Goal: Task Accomplishment & Management: Complete application form

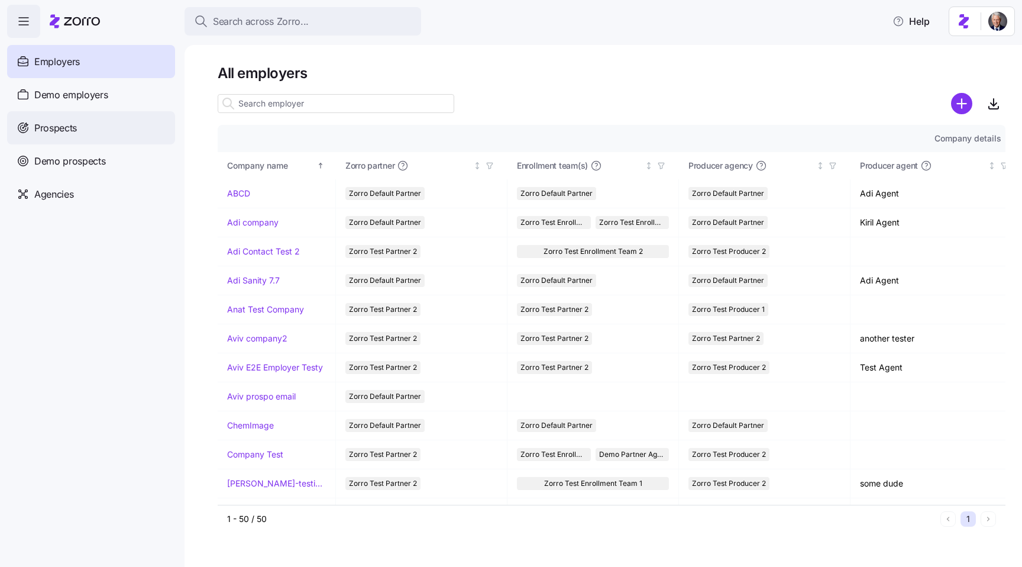
click at [89, 129] on div "Prospects" at bounding box center [91, 127] width 168 height 33
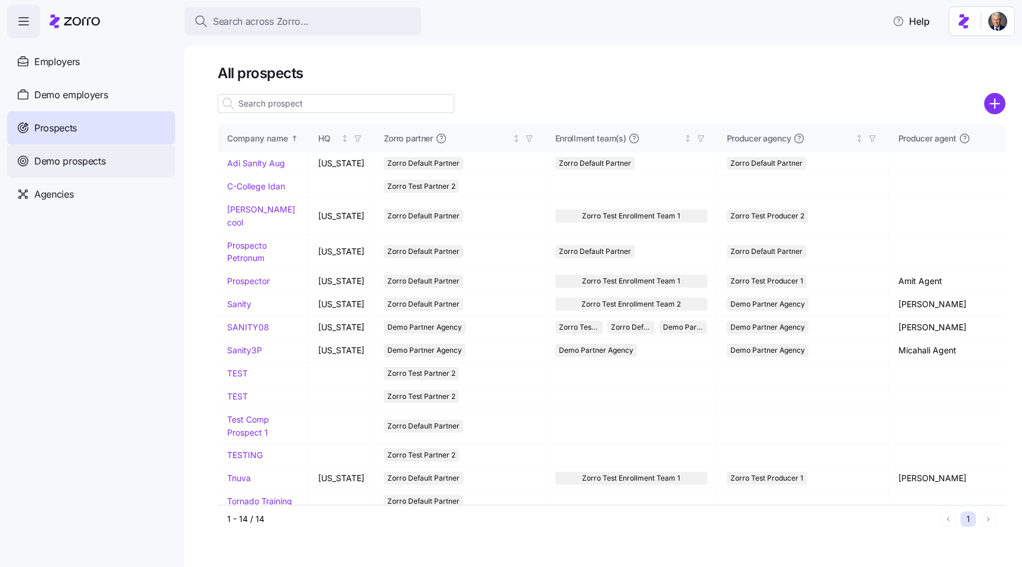
click at [101, 166] on span "Demo prospects" at bounding box center [70, 161] width 72 height 15
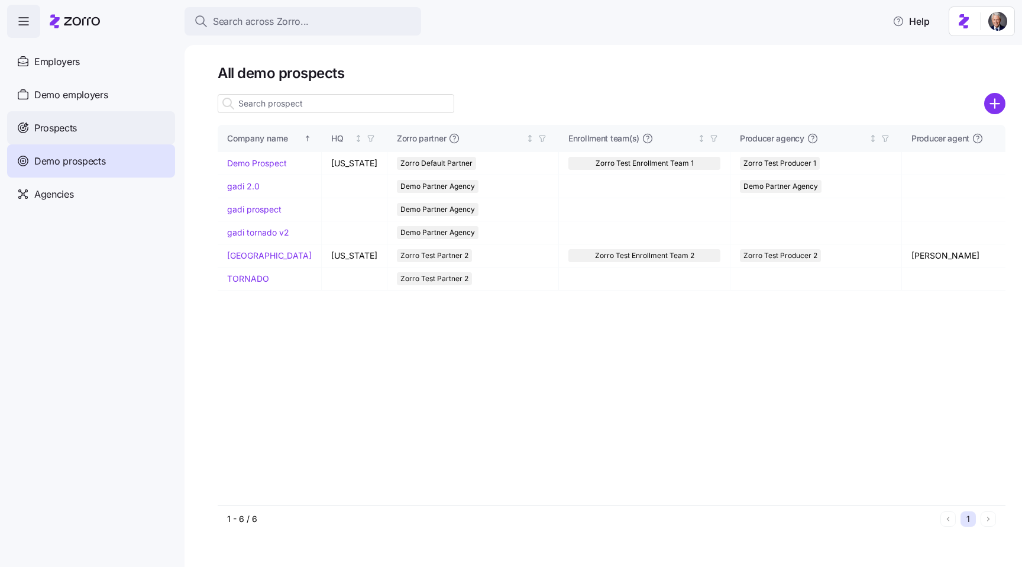
click at [60, 133] on span "Prospects" at bounding box center [55, 128] width 43 height 15
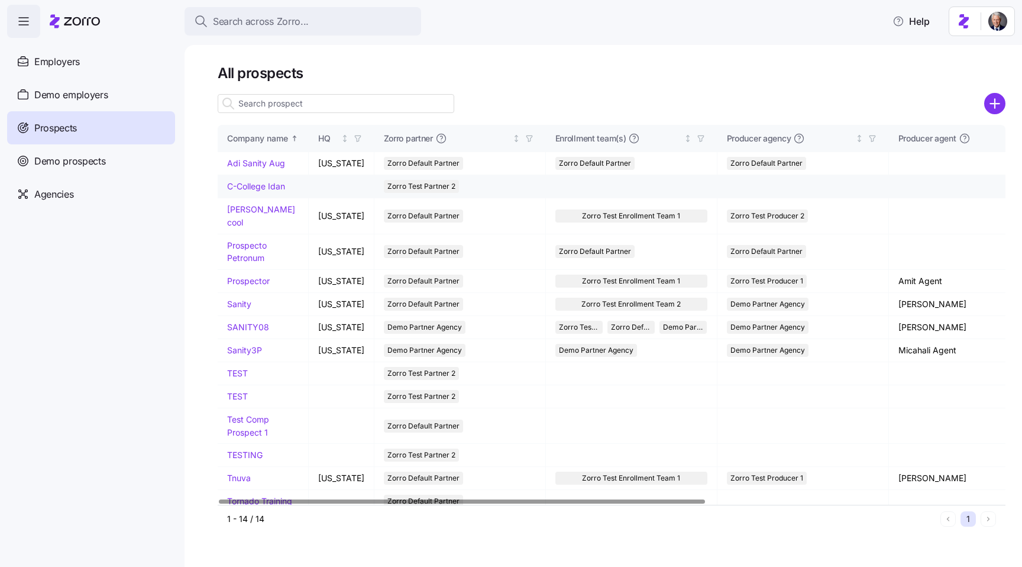
click at [242, 181] on link "C-College Idan" at bounding box center [256, 186] width 58 height 10
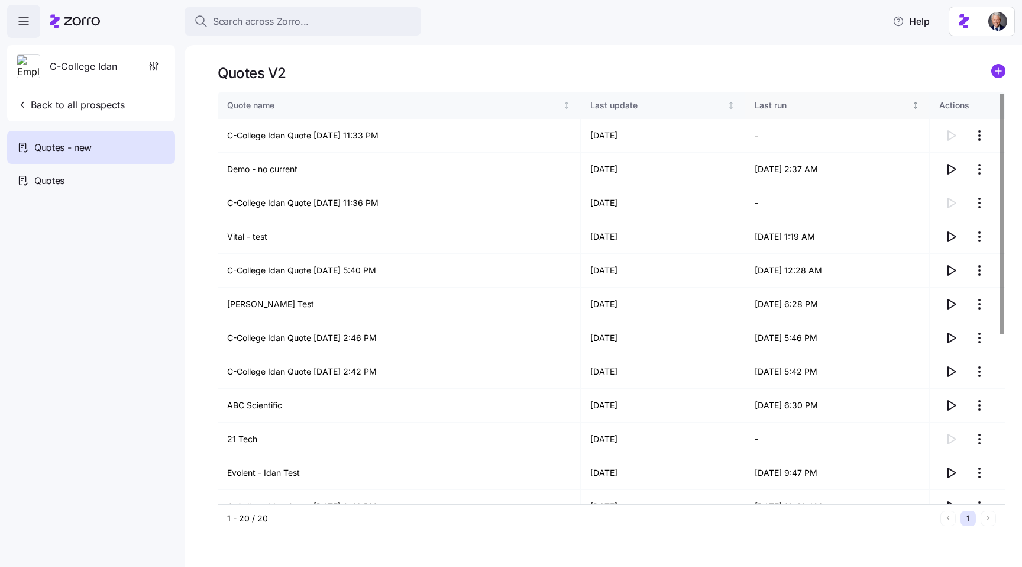
click at [755, 103] on div "Last run" at bounding box center [832, 105] width 155 height 13
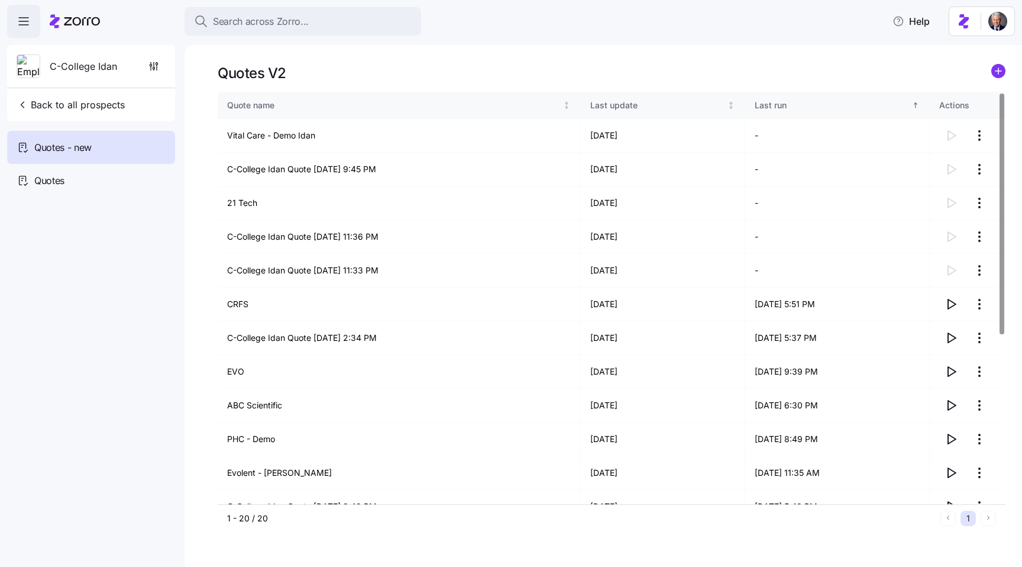
click at [755, 103] on div "Last run" at bounding box center [832, 105] width 155 height 13
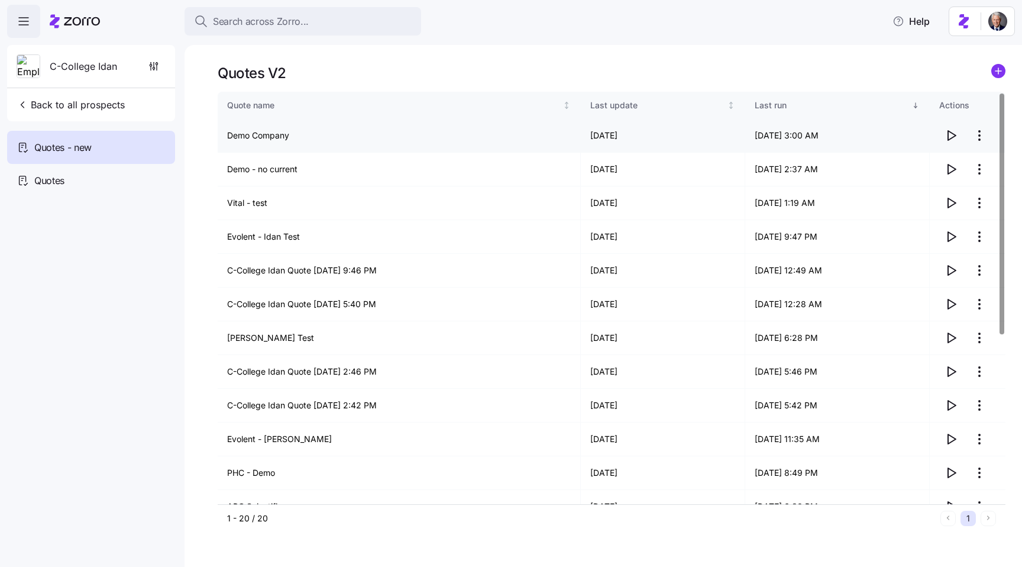
click at [949, 132] on icon "button" at bounding box center [951, 135] width 14 height 14
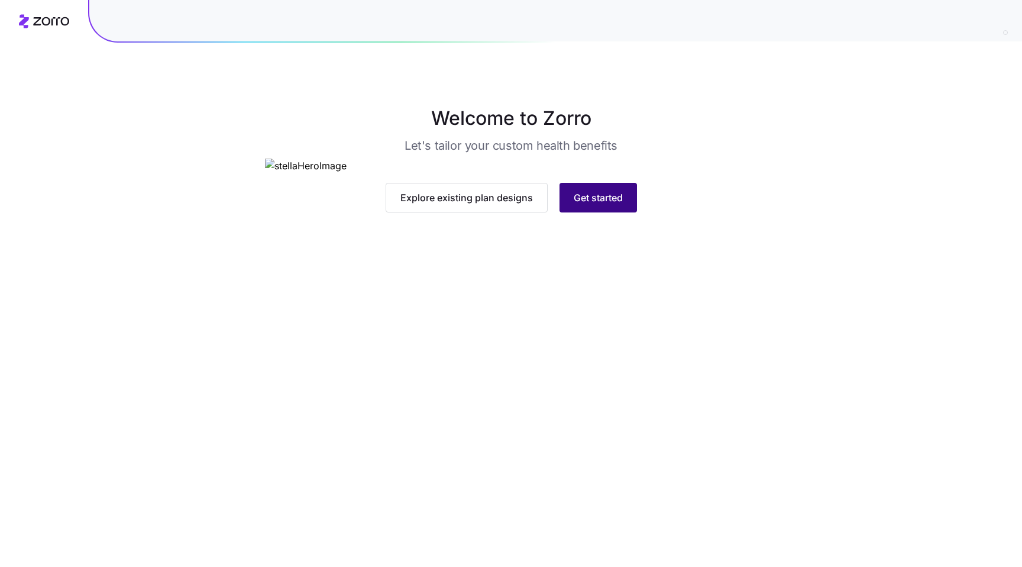
click at [597, 205] on span "Get started" at bounding box center [598, 197] width 49 height 14
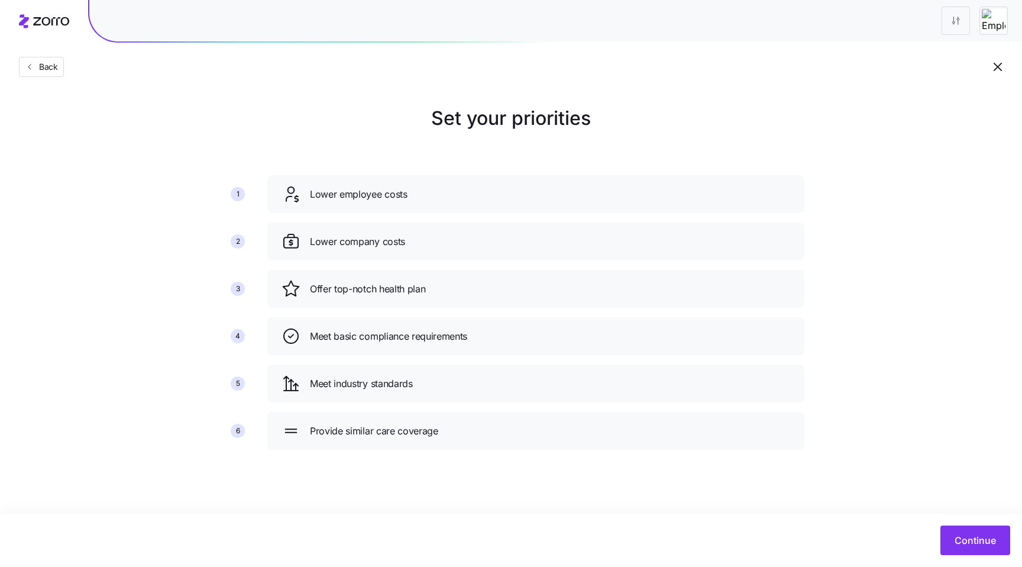
click at [949, 119] on div "Set your priorities 1 2 3 4 5 6 Lower employee costs Lower company costs Offer …" at bounding box center [511, 281] width 1022 height 355
click at [960, 527] on button "Continue" at bounding box center [975, 540] width 70 height 30
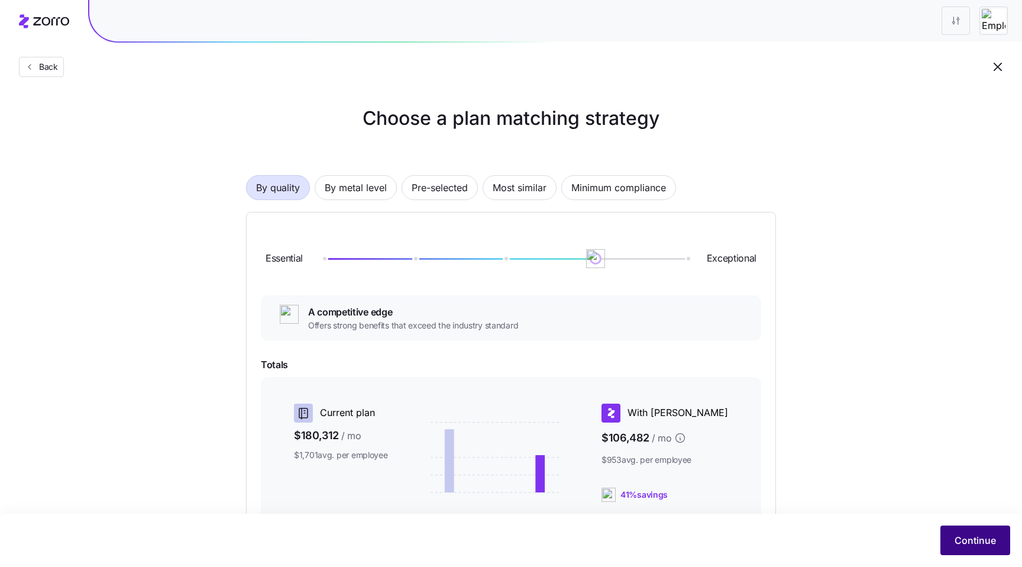
click at [971, 538] on span "Continue" at bounding box center [975, 540] width 41 height 14
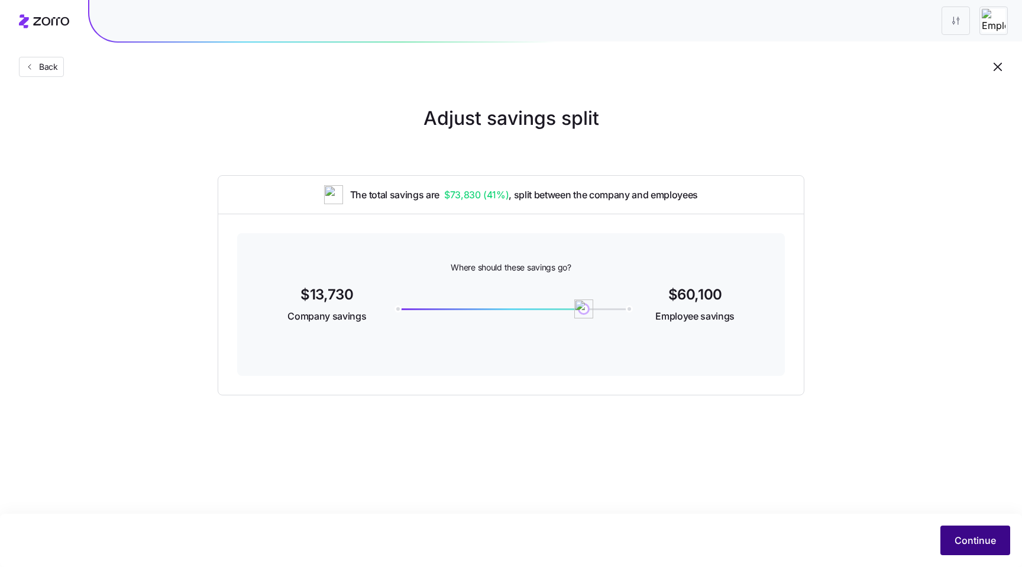
click at [976, 542] on span "Continue" at bounding box center [975, 540] width 41 height 14
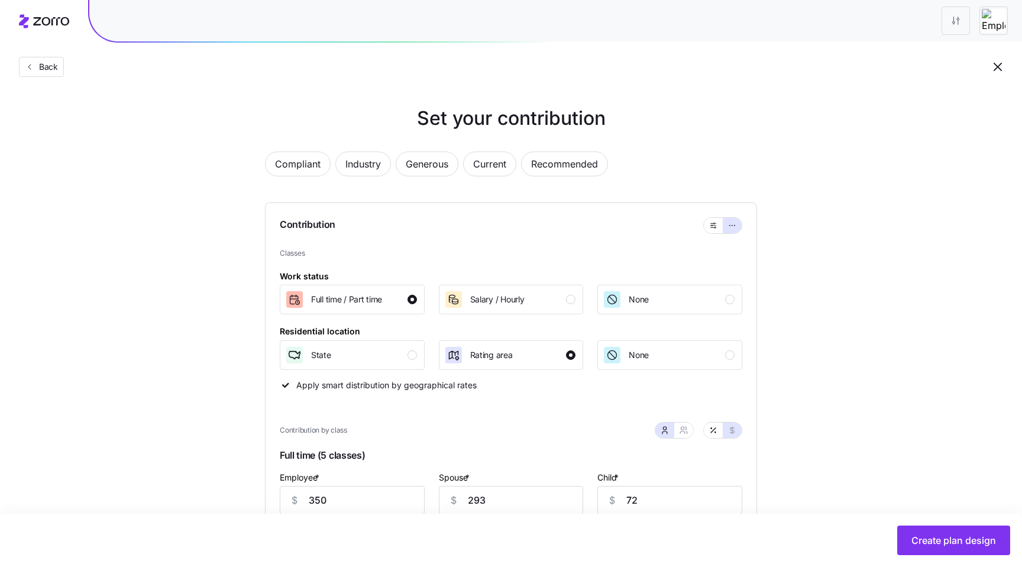
scroll to position [16, 0]
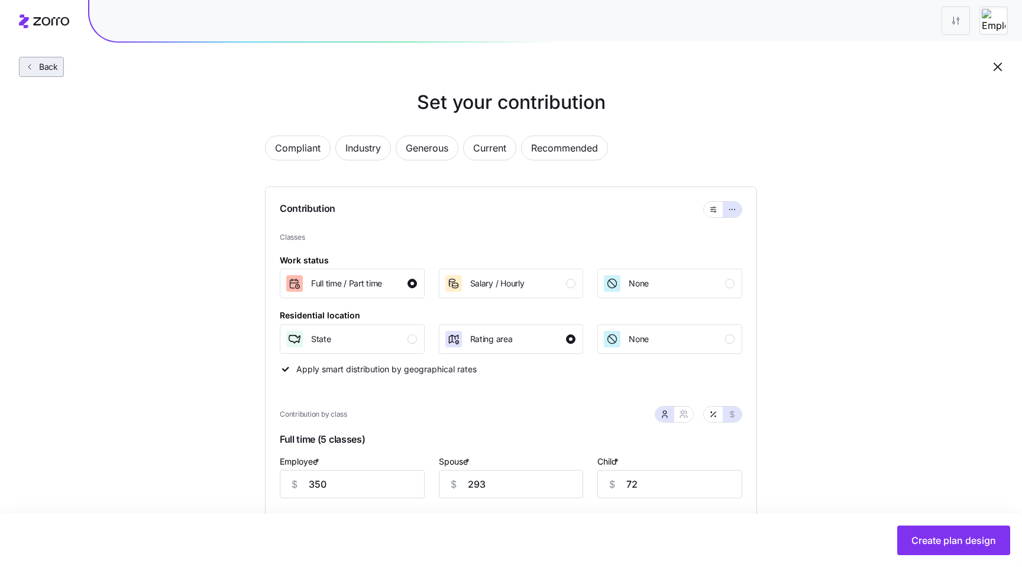
click at [54, 61] on button "Back" at bounding box center [41, 67] width 45 height 20
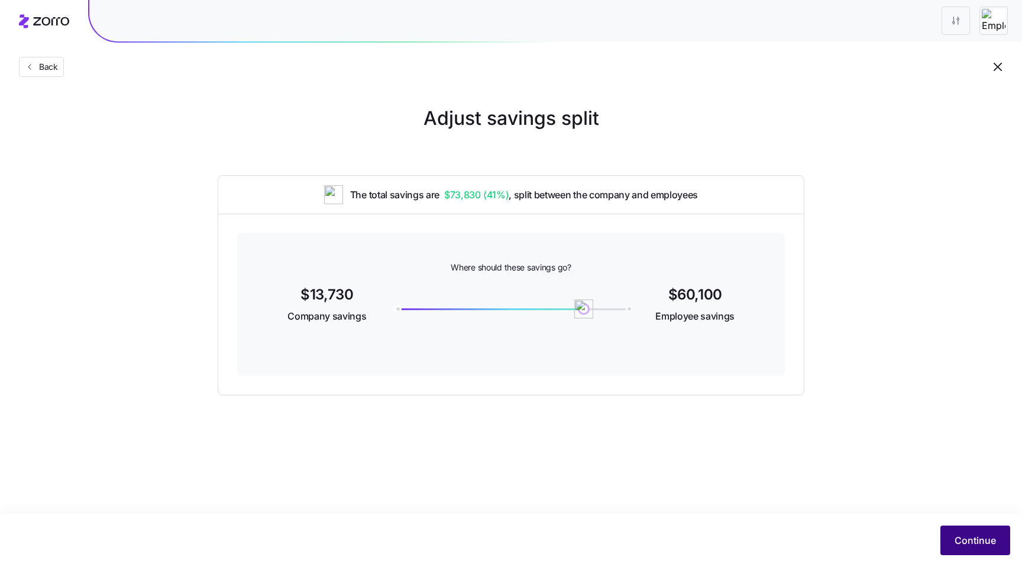
click at [965, 531] on button "Continue" at bounding box center [975, 540] width 70 height 30
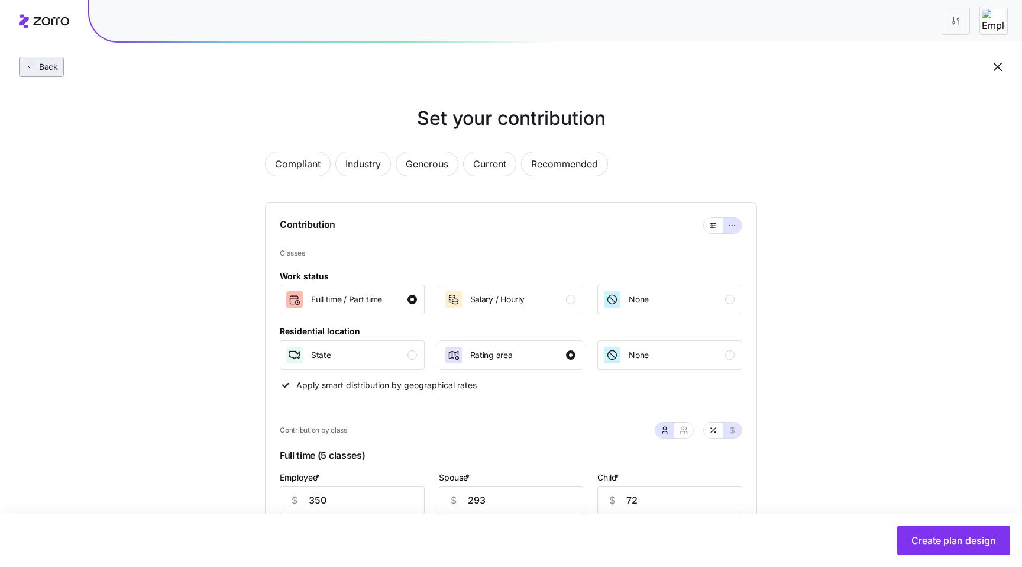
click at [47, 65] on span "Back" at bounding box center [46, 67] width 24 height 12
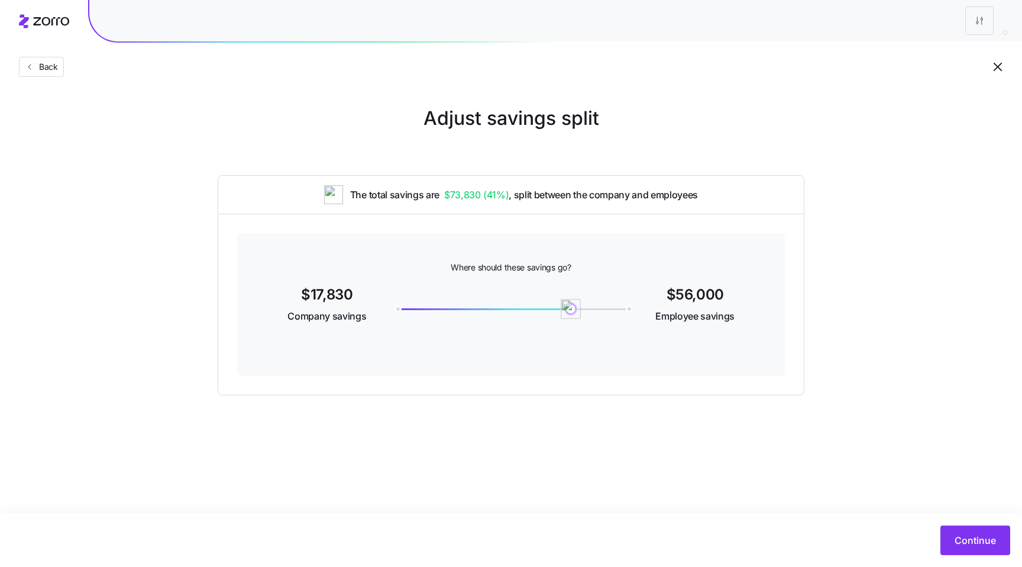
drag, startPoint x: 586, startPoint y: 310, endPoint x: 564, endPoint y: 309, distance: 21.3
click at [564, 309] on img at bounding box center [571, 309] width 20 height 20
click at [965, 533] on span "Continue" at bounding box center [975, 540] width 41 height 14
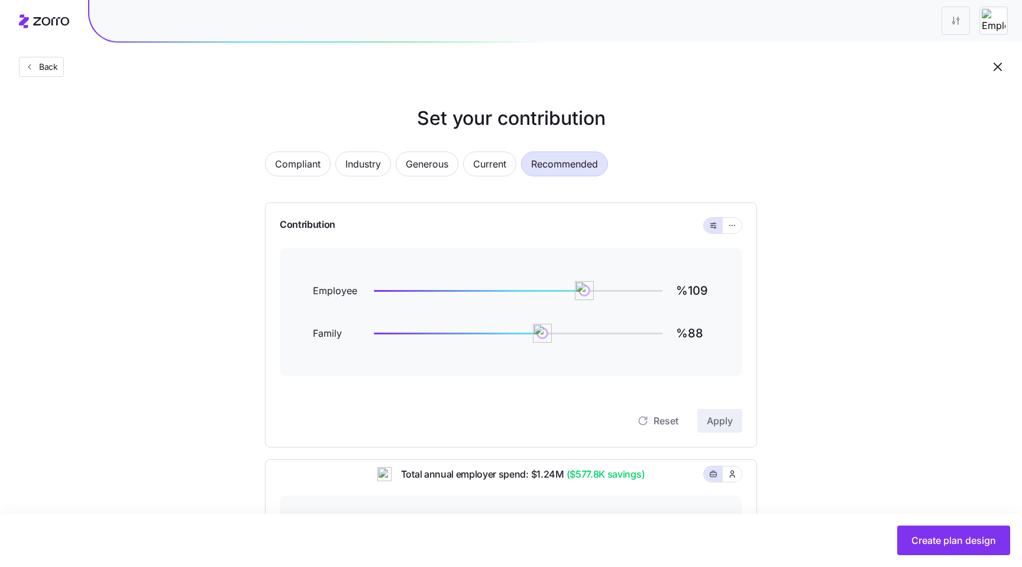
click at [782, 363] on div "Set your contribution Compliant Industry Generous Current Recommended Contribut…" at bounding box center [511, 455] width 587 height 703
click at [33, 65] on icon "button" at bounding box center [29, 66] width 9 height 9
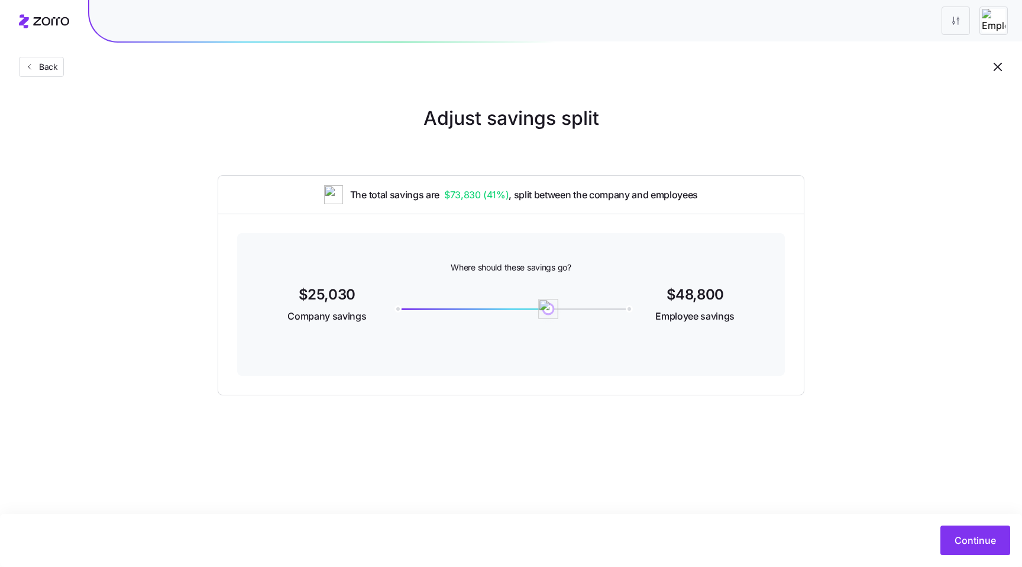
drag, startPoint x: 562, startPoint y: 307, endPoint x: 534, endPoint y: 309, distance: 28.4
click at [538, 307] on img at bounding box center [548, 309] width 20 height 20
click at [953, 535] on button "Continue" at bounding box center [975, 540] width 70 height 30
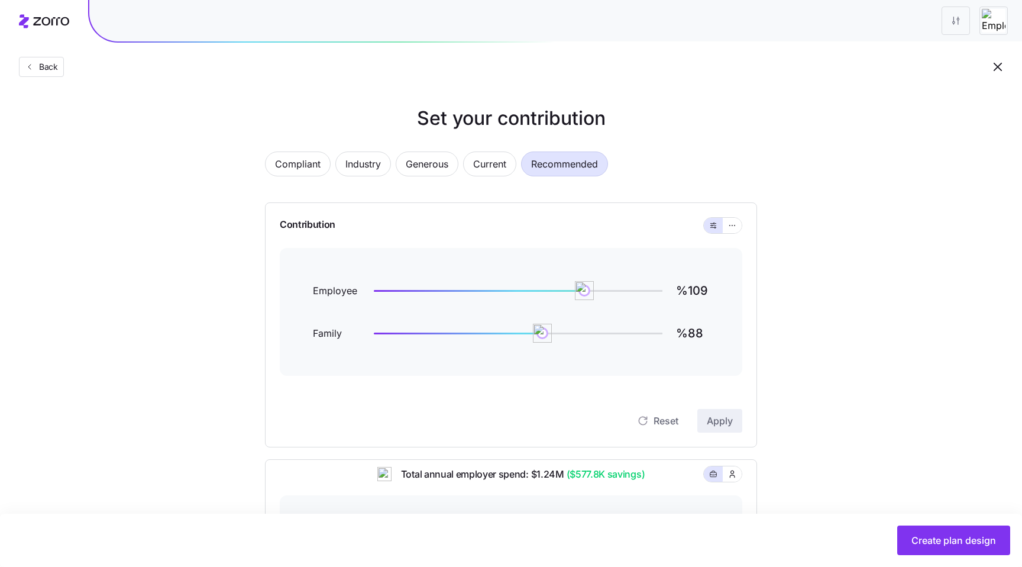
scroll to position [10, 0]
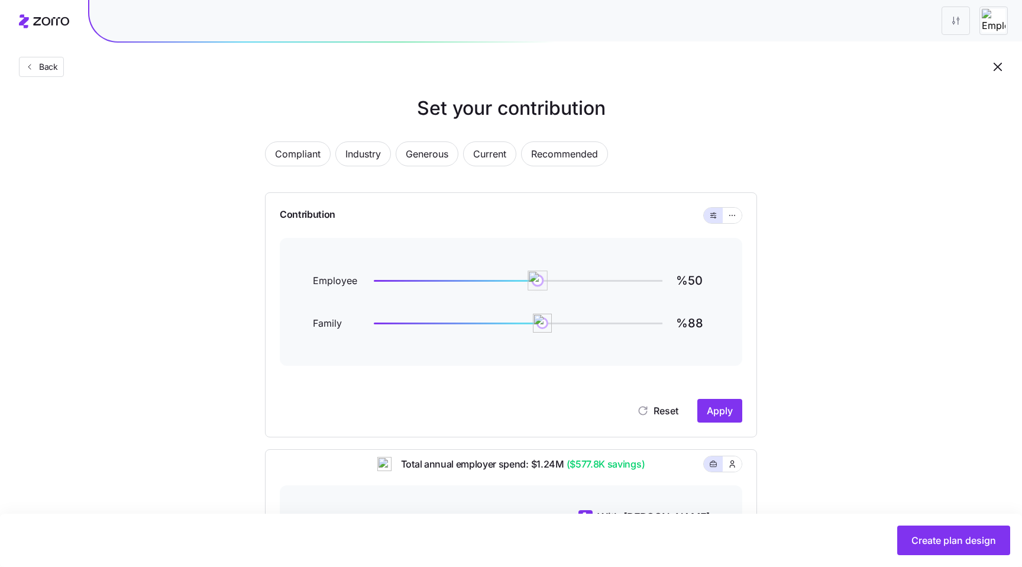
type input "%49"
drag, startPoint x: 582, startPoint y: 282, endPoint x: 467, endPoint y: 282, distance: 114.7
click at [528, 282] on img at bounding box center [538, 280] width 20 height 20
click at [717, 407] on span "Apply" at bounding box center [720, 410] width 26 height 14
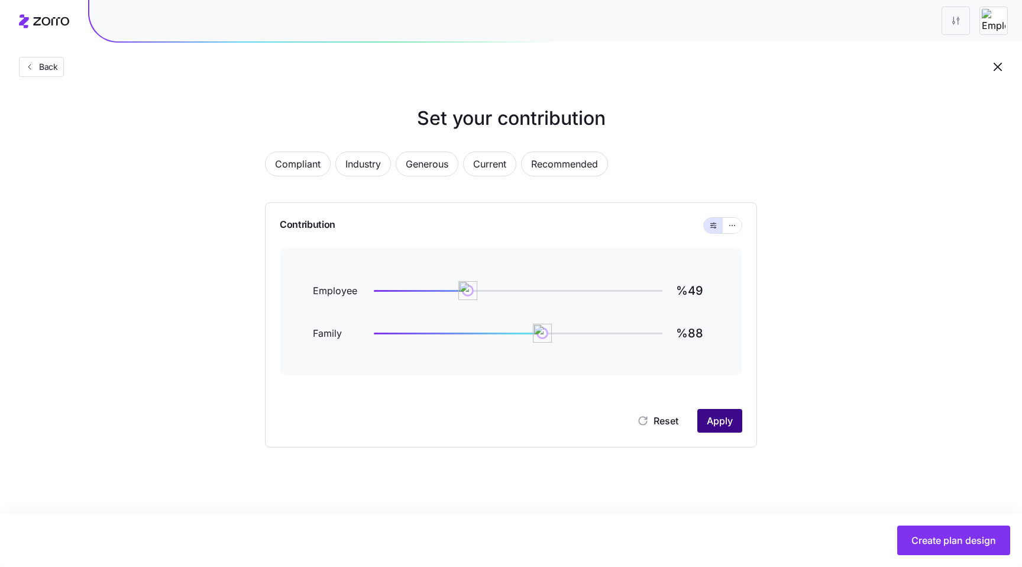
scroll to position [0, 0]
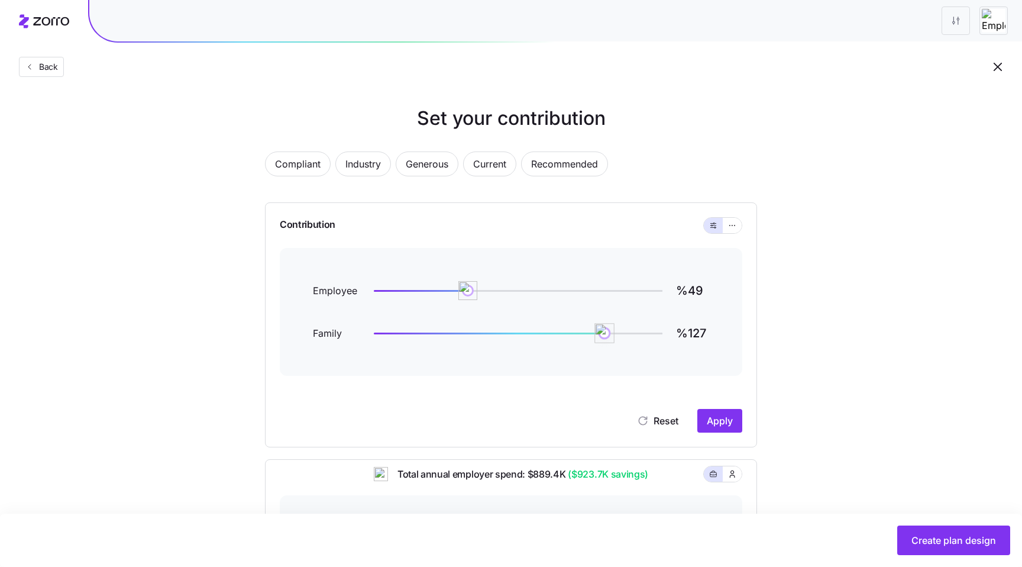
type input "%128"
drag, startPoint x: 541, startPoint y: 334, endPoint x: 621, endPoint y: 342, distance: 80.9
click at [615, 342] on img at bounding box center [605, 333] width 20 height 20
click at [710, 419] on span "Apply" at bounding box center [720, 420] width 26 height 14
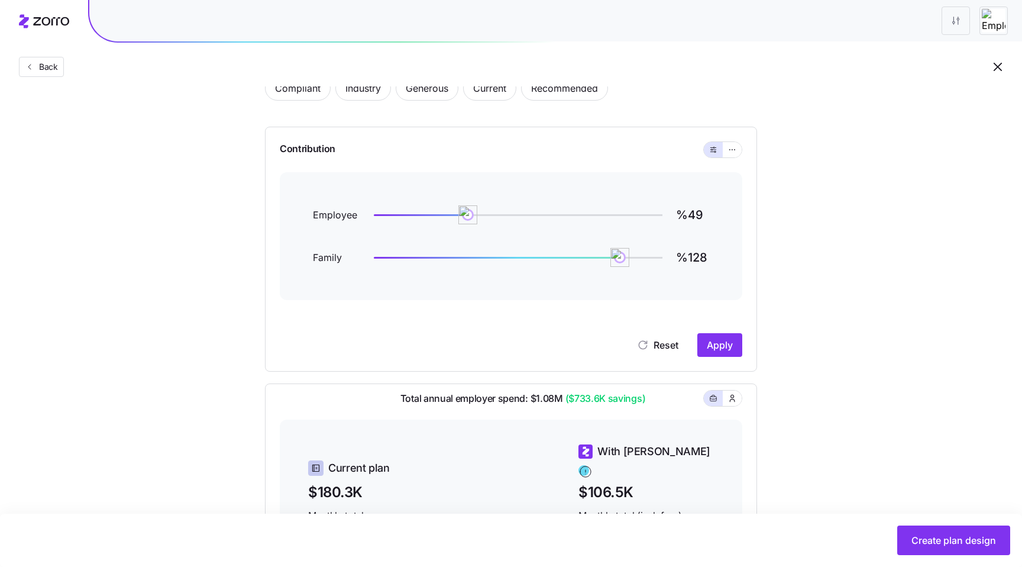
scroll to position [75, 0]
type input "%77"
drag, startPoint x: 466, startPoint y: 218, endPoint x: 521, endPoint y: 218, distance: 55.0
click at [521, 218] on img at bounding box center [522, 215] width 20 height 20
click at [714, 340] on span "Apply" at bounding box center [720, 345] width 26 height 14
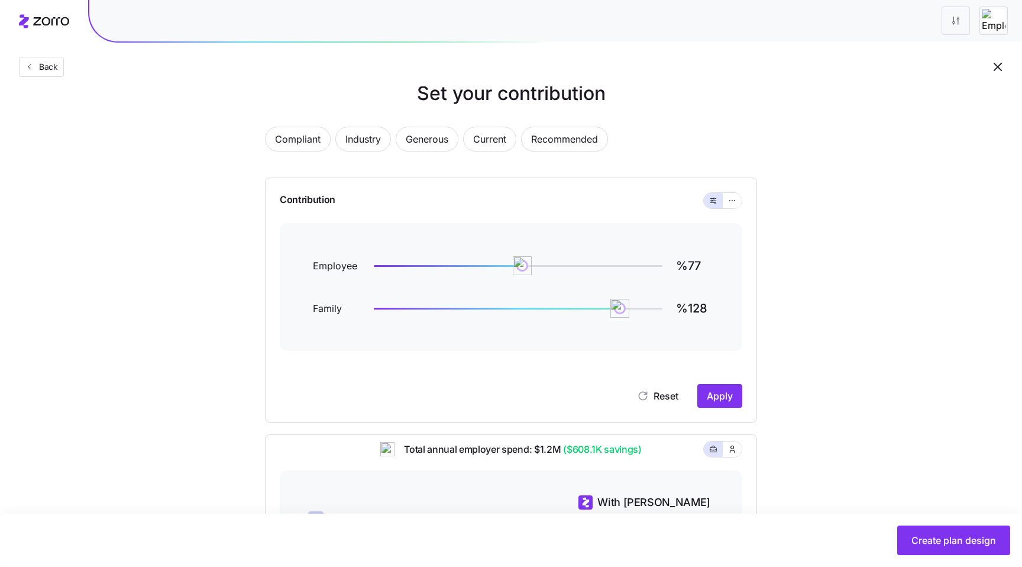
scroll to position [24, 0]
click at [713, 389] on button "Apply" at bounding box center [719, 397] width 45 height 24
click at [732, 389] on button "Apply" at bounding box center [719, 397] width 45 height 24
click at [735, 198] on icon "button" at bounding box center [732, 202] width 8 height 14
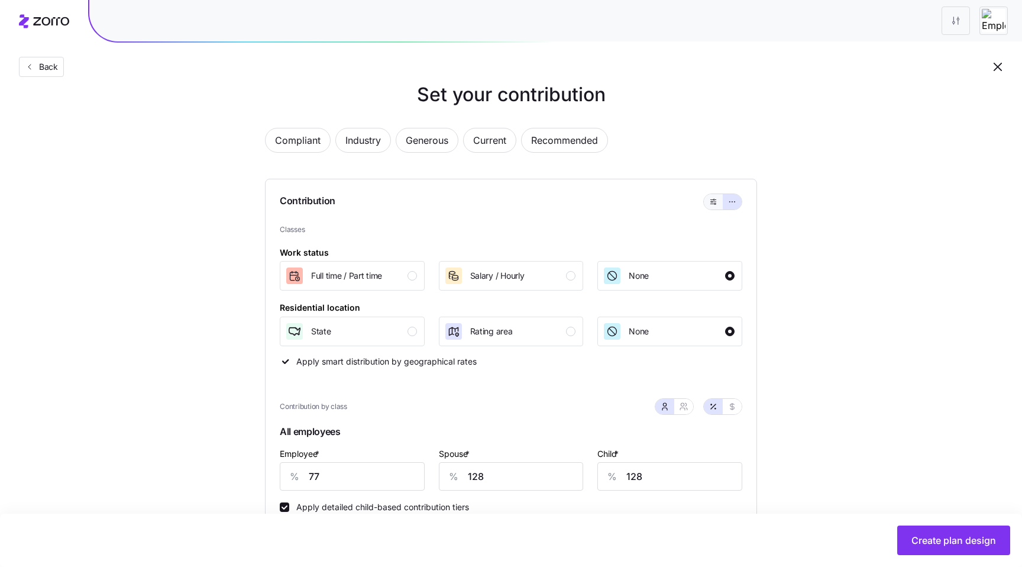
click at [707, 200] on button "button" at bounding box center [713, 201] width 19 height 15
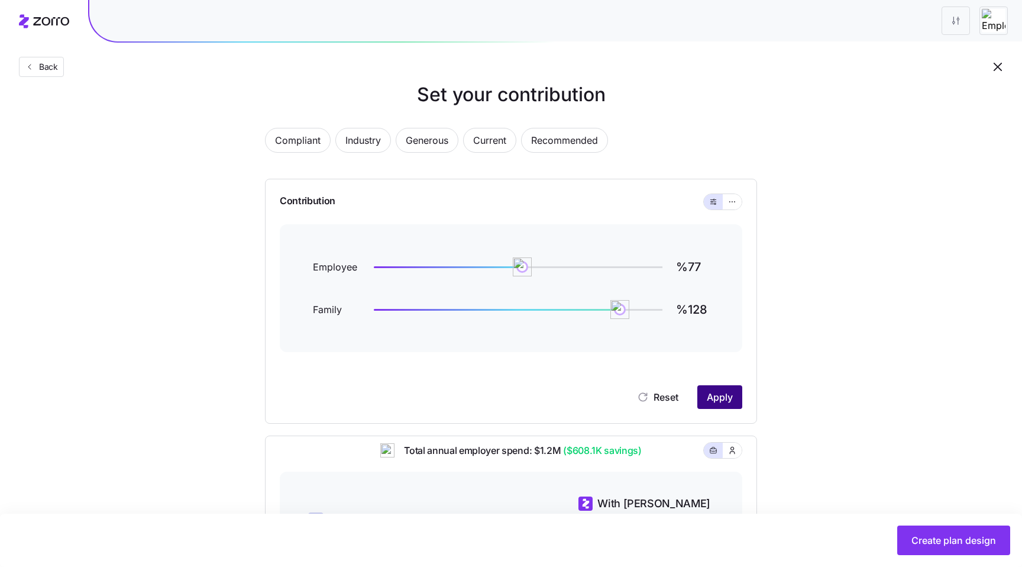
click at [710, 402] on span "Apply" at bounding box center [720, 397] width 26 height 14
click at [679, 400] on button "Reset" at bounding box center [657, 397] width 60 height 24
type input "%109"
type input "%88"
drag, startPoint x: 587, startPoint y: 268, endPoint x: 642, endPoint y: 268, distance: 55.6
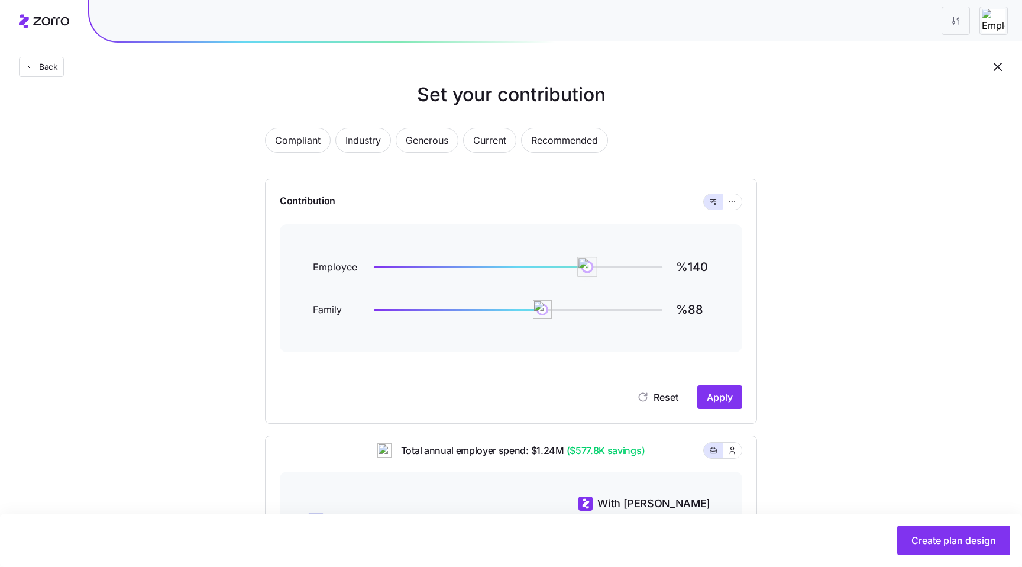
click at [597, 268] on img at bounding box center [587, 267] width 20 height 20
click at [715, 392] on span "Apply" at bounding box center [720, 397] width 26 height 14
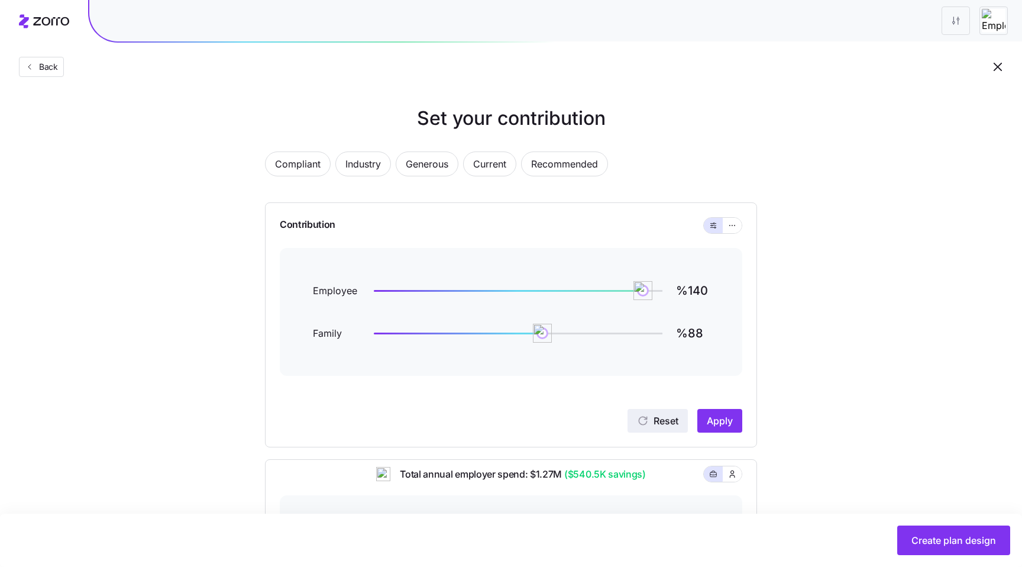
click at [666, 419] on span "Reset" at bounding box center [666, 420] width 25 height 14
drag, startPoint x: 585, startPoint y: 293, endPoint x: 638, endPoint y: 289, distance: 53.4
click at [638, 289] on img at bounding box center [637, 290] width 20 height 20
click at [730, 415] on span "Apply" at bounding box center [720, 420] width 26 height 14
click at [728, 420] on span "Apply" at bounding box center [720, 420] width 26 height 14
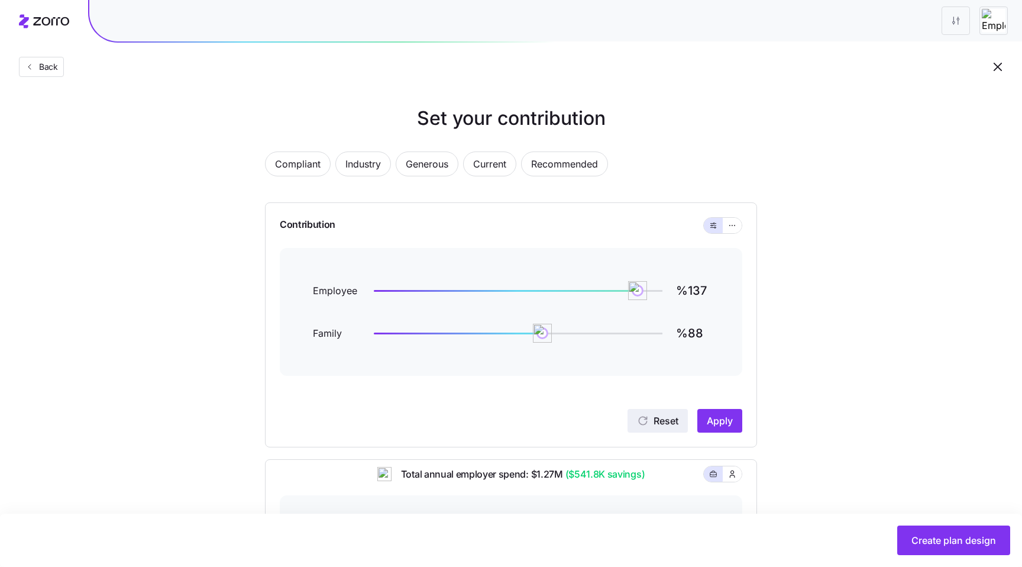
click at [665, 420] on span "Reset" at bounding box center [666, 420] width 25 height 14
type input "%109"
click at [729, 228] on icon "button" at bounding box center [732, 225] width 8 height 14
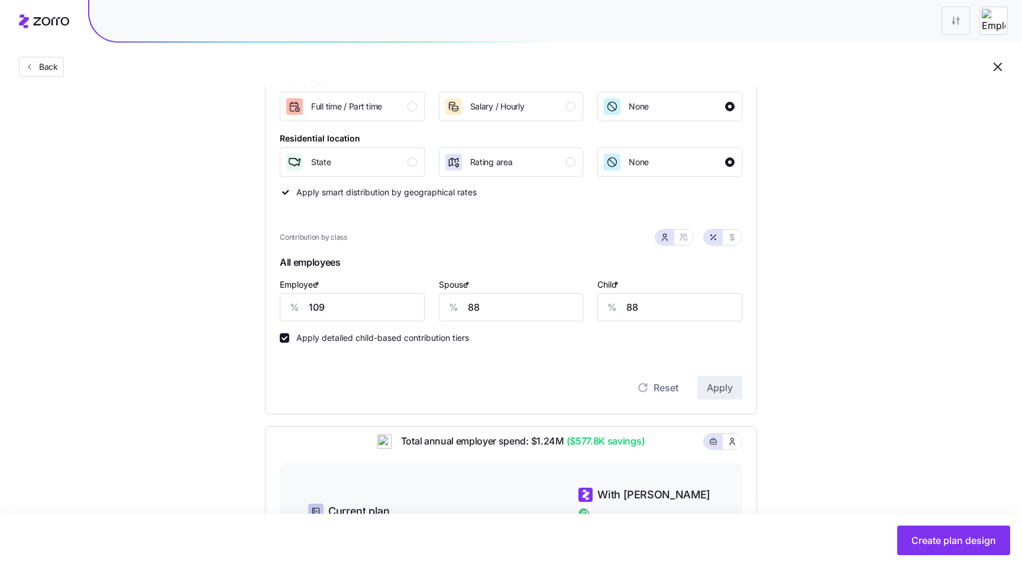
scroll to position [174, 0]
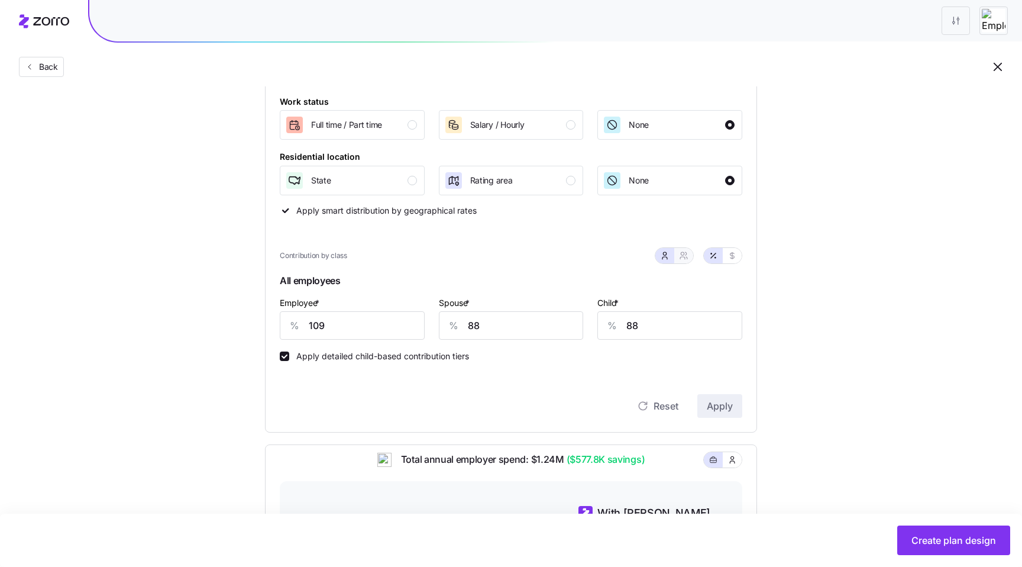
click at [680, 255] on icon "button" at bounding box center [683, 255] width 9 height 9
type input "98"
type input "101"
click at [561, 188] on div "Rating area" at bounding box center [510, 180] width 132 height 19
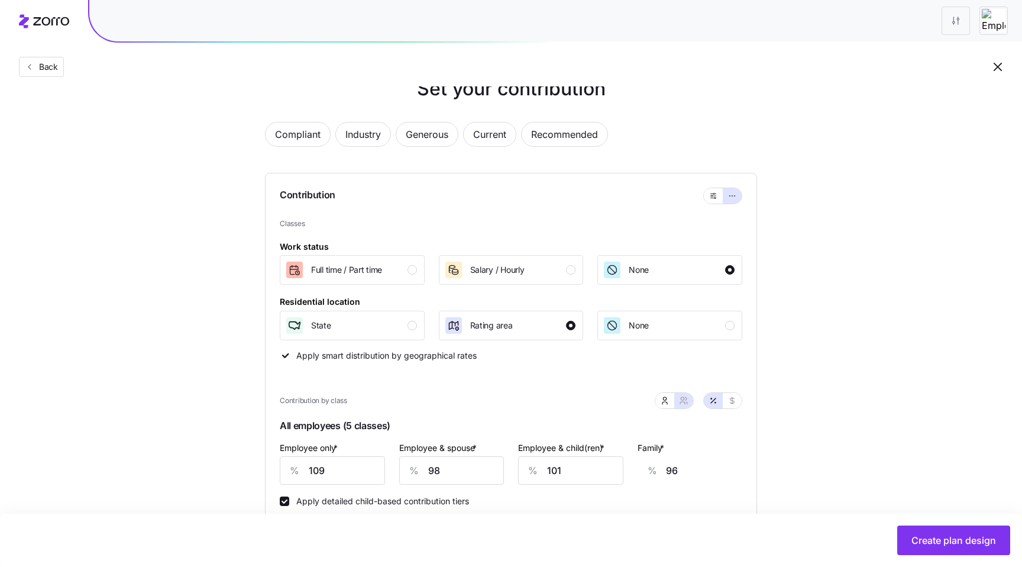
scroll to position [0, 0]
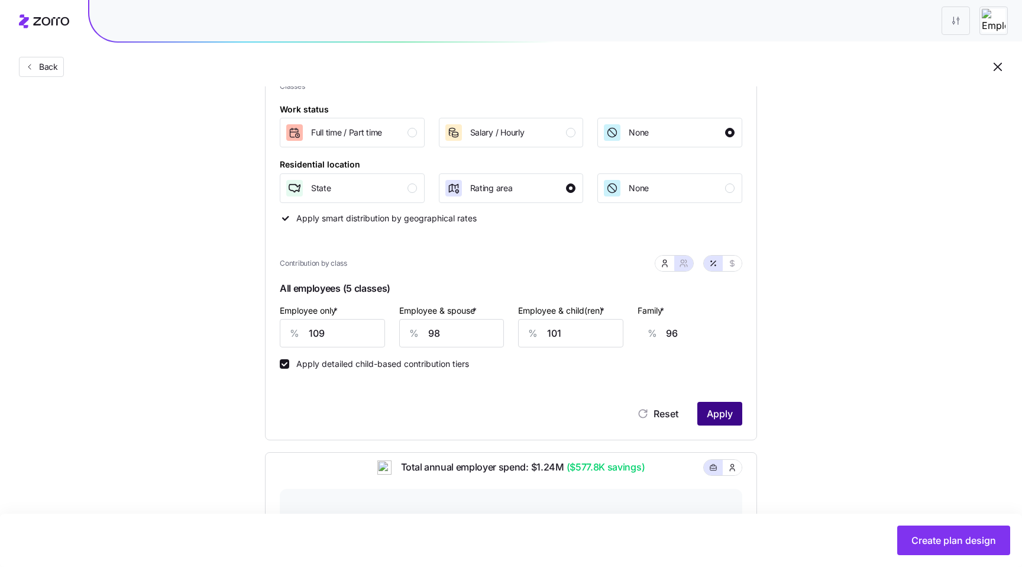
click at [720, 416] on span "Apply" at bounding box center [720, 413] width 26 height 14
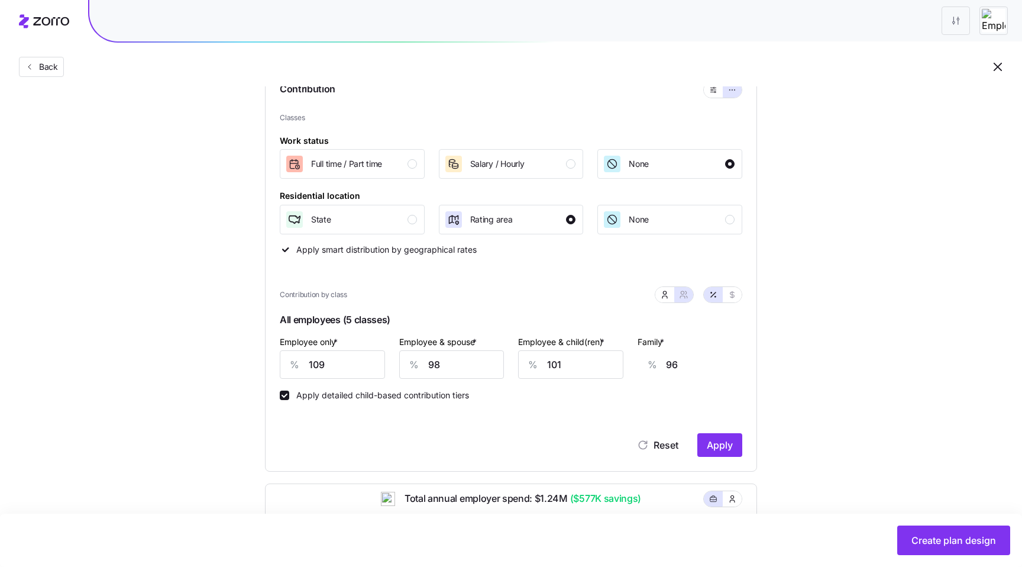
scroll to position [125, 0]
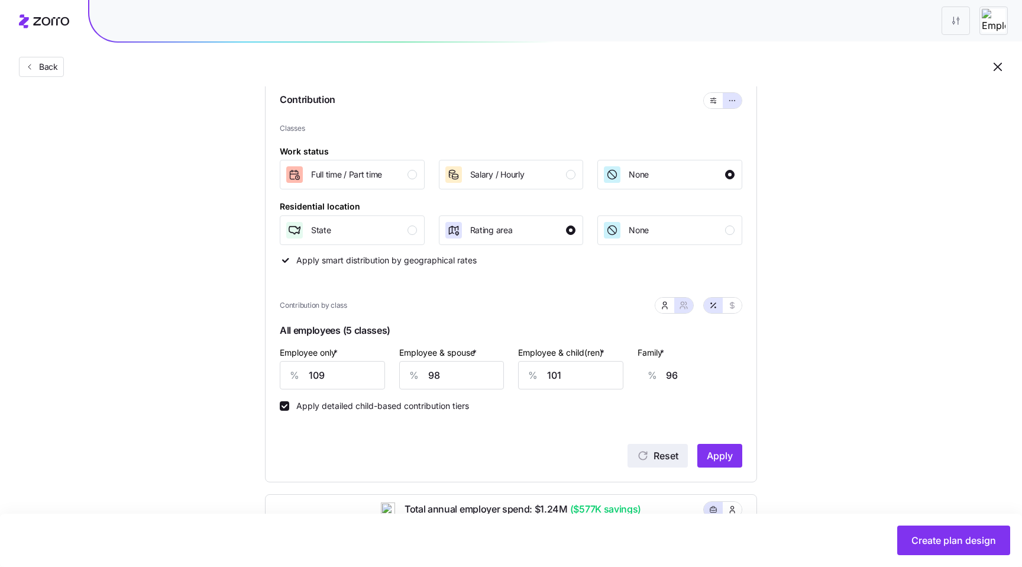
click at [671, 452] on span "Reset" at bounding box center [666, 455] width 25 height 14
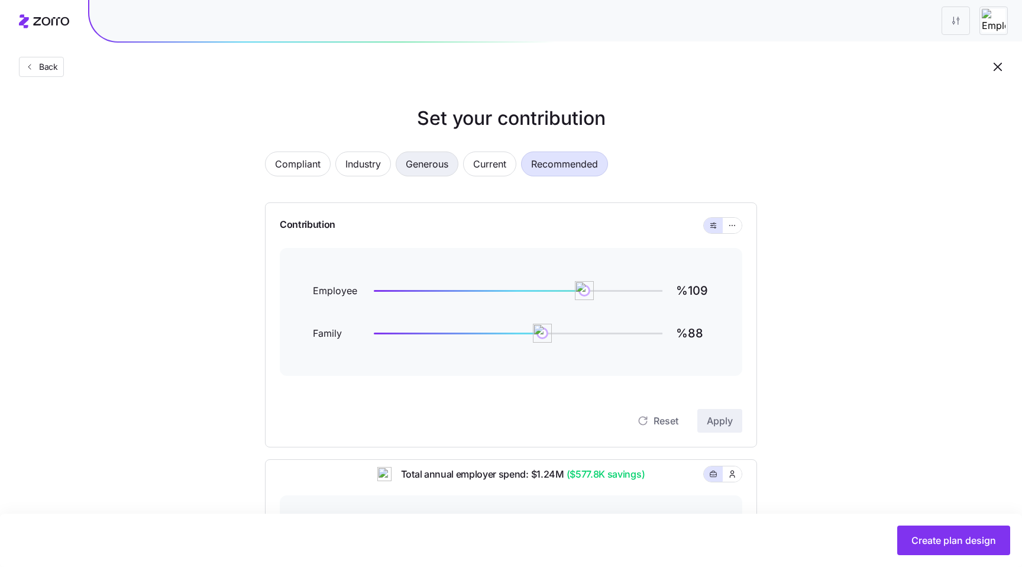
click at [427, 165] on span "Generous" at bounding box center [427, 164] width 43 height 24
drag, startPoint x: 581, startPoint y: 288, endPoint x: 606, endPoint y: 288, distance: 25.4
click at [592, 288] on img at bounding box center [582, 290] width 20 height 20
click at [647, 416] on icon "button" at bounding box center [643, 421] width 12 height 12
type input "%109"
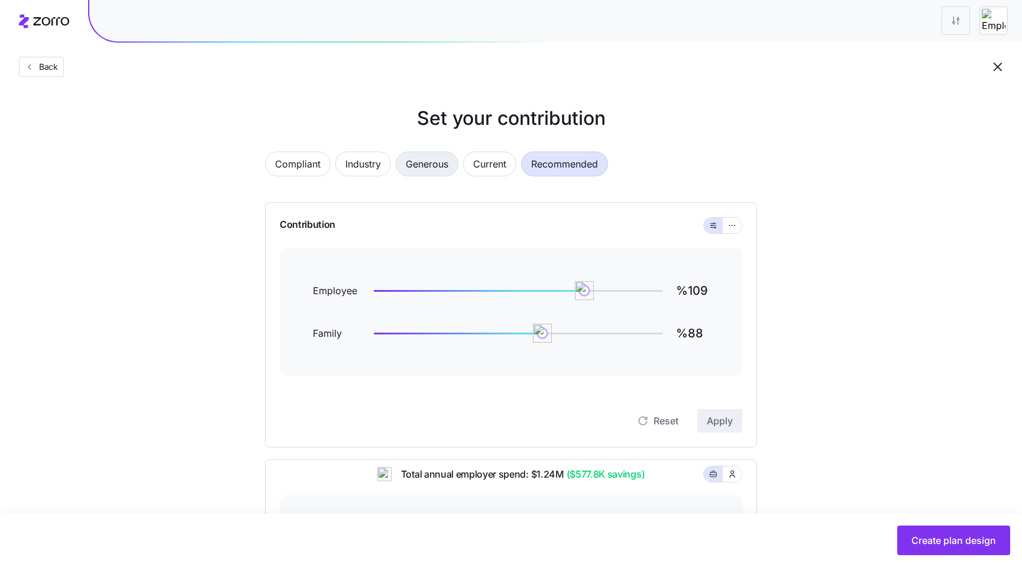
click at [420, 172] on span "Generous" at bounding box center [427, 164] width 43 height 24
click at [784, 316] on div "Set your contribution Compliant Industry Generous Current Recommended Contribut…" at bounding box center [511, 455] width 587 height 703
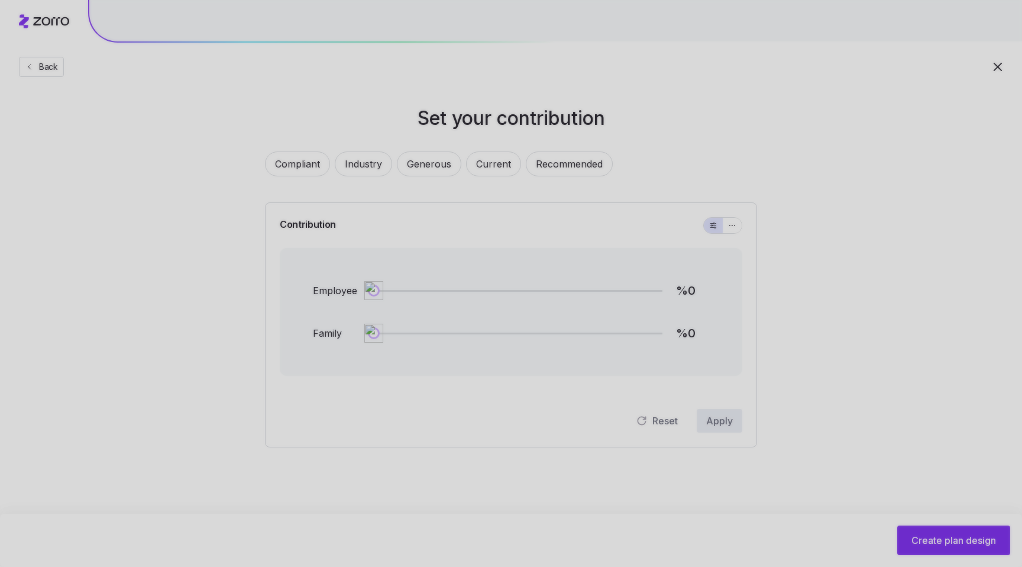
type input "%97"
type input "%75"
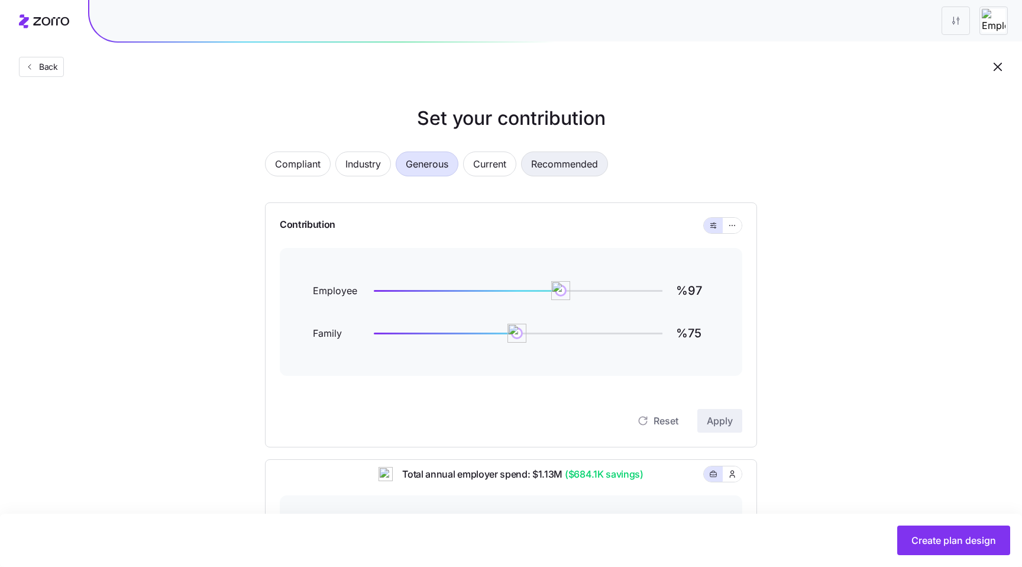
click at [554, 167] on span "Recommended" at bounding box center [564, 164] width 67 height 24
drag, startPoint x: 567, startPoint y: 293, endPoint x: 585, endPoint y: 293, distance: 17.7
click at [585, 293] on img at bounding box center [585, 290] width 20 height 20
click at [664, 420] on span "Reset" at bounding box center [666, 420] width 25 height 14
click at [553, 160] on span "Recommended" at bounding box center [564, 164] width 67 height 24
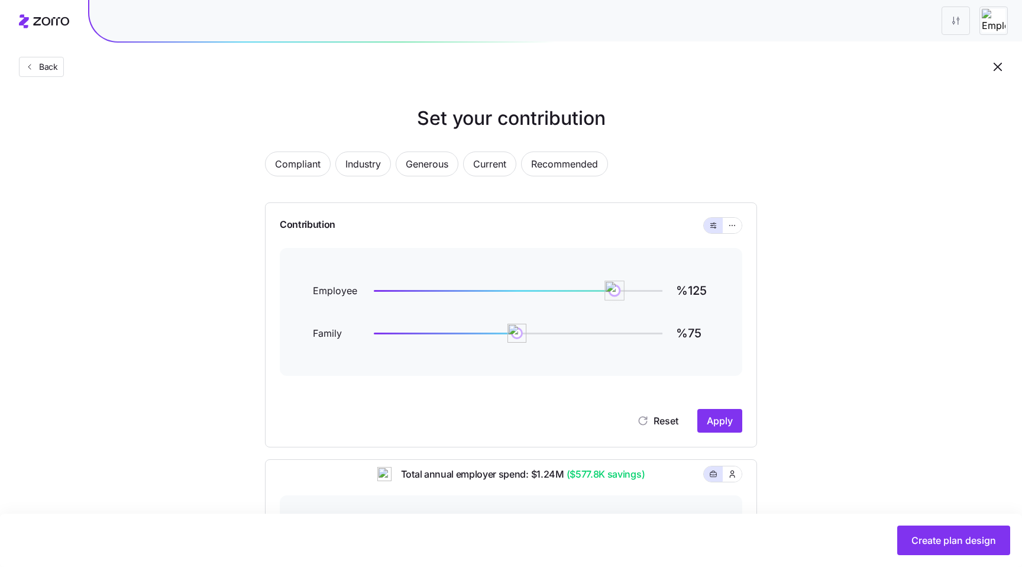
drag, startPoint x: 565, startPoint y: 289, endPoint x: 614, endPoint y: 289, distance: 49.7
click at [614, 289] on img at bounding box center [614, 290] width 20 height 20
click at [667, 426] on span "Reset" at bounding box center [666, 420] width 25 height 14
type input "%97"
